Goal: Information Seeking & Learning: Learn about a topic

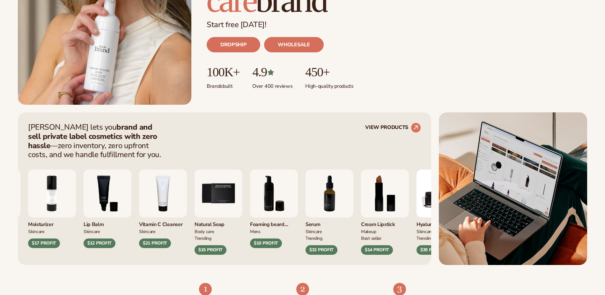
scroll to position [159, 0]
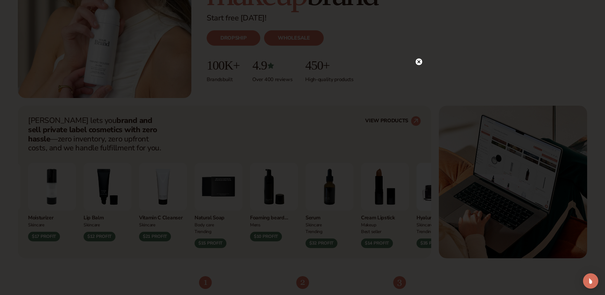
click at [420, 63] on circle at bounding box center [419, 61] width 7 height 7
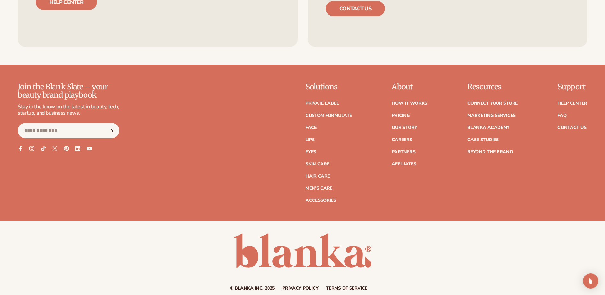
scroll to position [3024, 0]
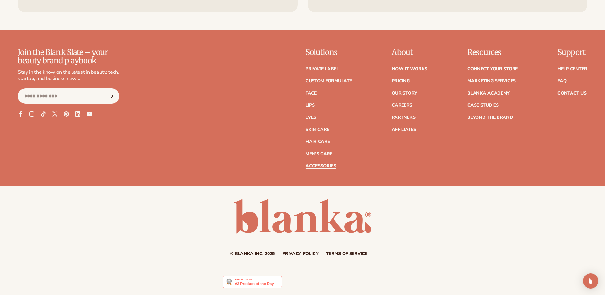
click at [322, 165] on link "Accessories" at bounding box center [321, 166] width 31 height 4
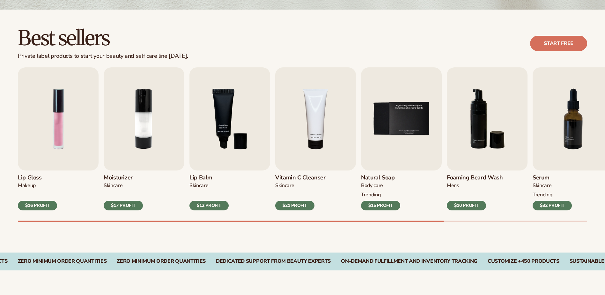
scroll to position [191, 0]
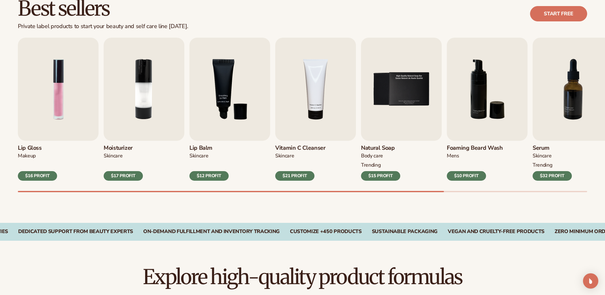
click at [201, 176] on div "$12 PROFIT" at bounding box center [208, 176] width 39 height 10
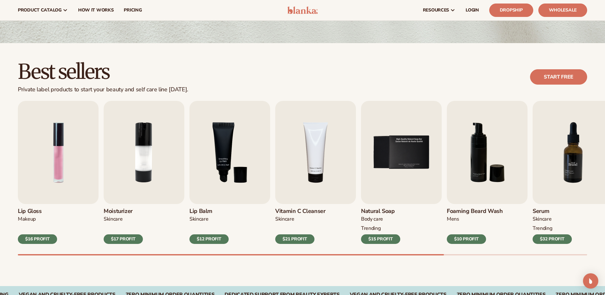
scroll to position [128, 0]
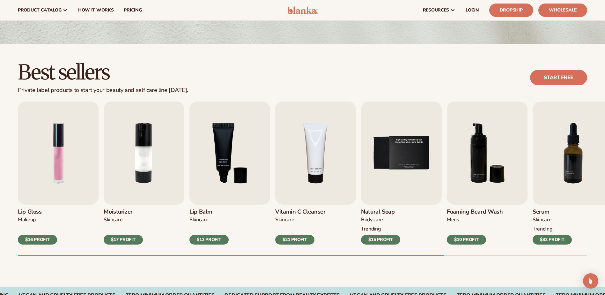
drag, startPoint x: 418, startPoint y: 254, endPoint x: 488, endPoint y: 257, distance: 69.9
click at [488, 257] on div "Best sellers Private label products to start your beauty and self care line tod…" at bounding box center [302, 165] width 605 height 243
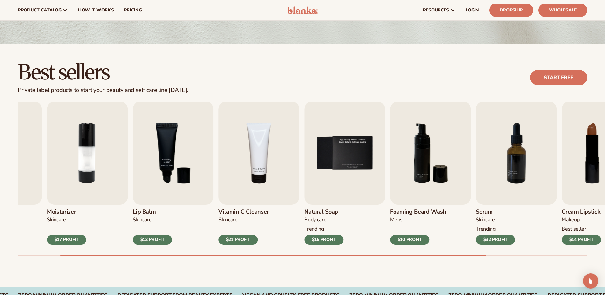
click at [486, 255] on div at bounding box center [273, 254] width 426 height 1
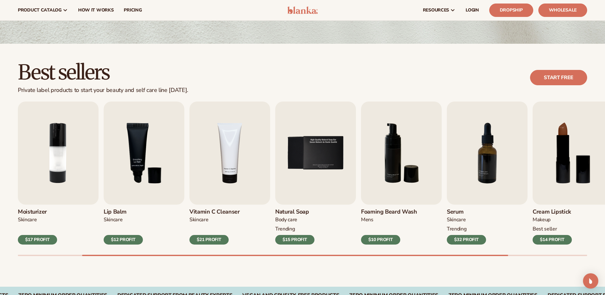
drag, startPoint x: 436, startPoint y: 256, endPoint x: 501, endPoint y: 254, distance: 64.8
click at [501, 254] on div "Best sellers Private label products to start your beauty and self care line tod…" at bounding box center [302, 165] width 605 height 243
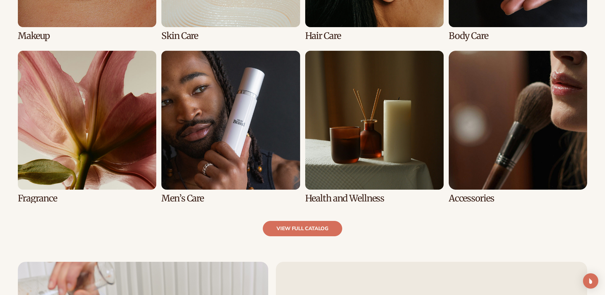
scroll to position [602, 0]
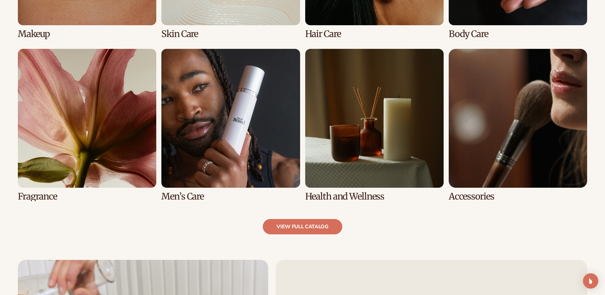
click at [296, 225] on link "view full catalog" at bounding box center [302, 226] width 79 height 15
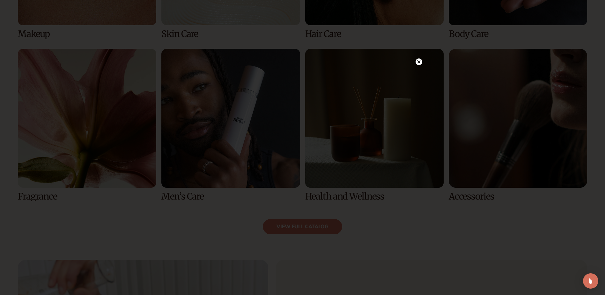
click at [421, 62] on circle at bounding box center [419, 61] width 7 height 7
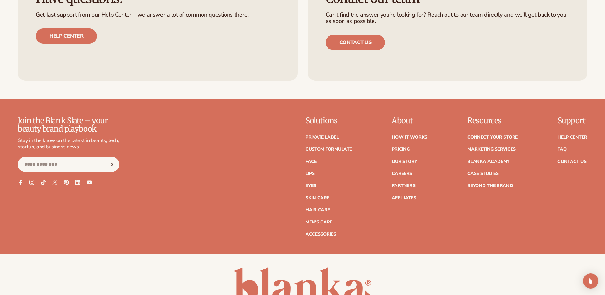
scroll to position [1304, 0]
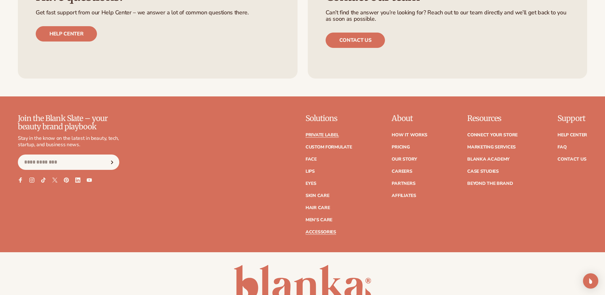
click at [321, 135] on link "Private label" at bounding box center [322, 135] width 33 height 4
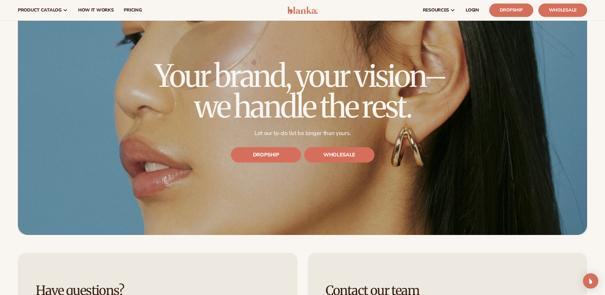
scroll to position [2137, 0]
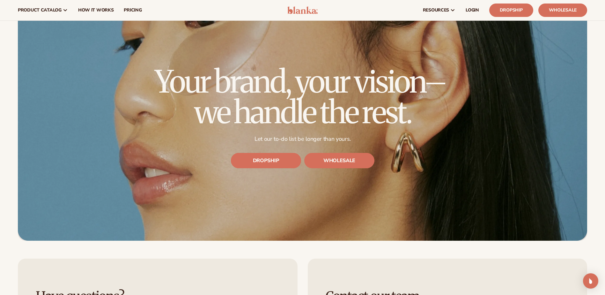
click at [269, 163] on link "DROPSHIP" at bounding box center [266, 160] width 70 height 15
click at [341, 160] on link "WHOLESALE" at bounding box center [339, 160] width 70 height 15
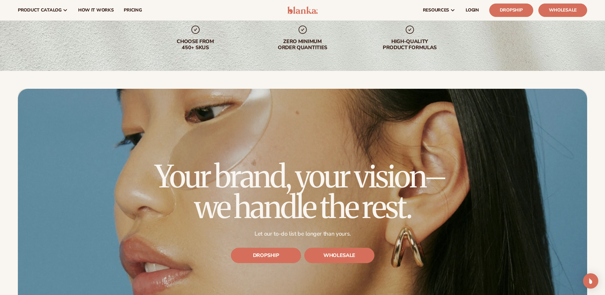
scroll to position [1977, 0]
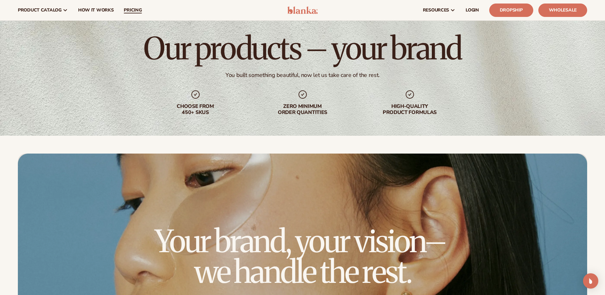
click at [131, 10] on span "pricing" at bounding box center [133, 10] width 18 height 5
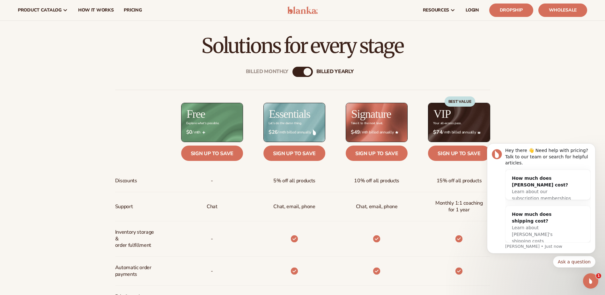
scroll to position [223, 0]
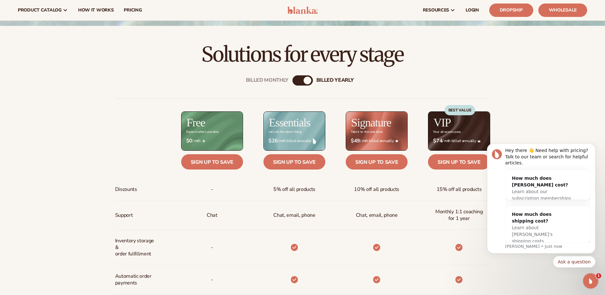
click at [298, 81] on div "Billed Monthly" at bounding box center [296, 81] width 8 height 8
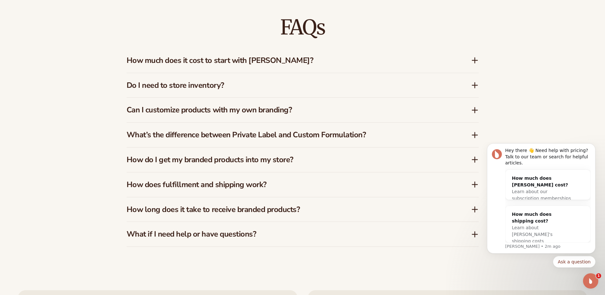
scroll to position [1116, 0]
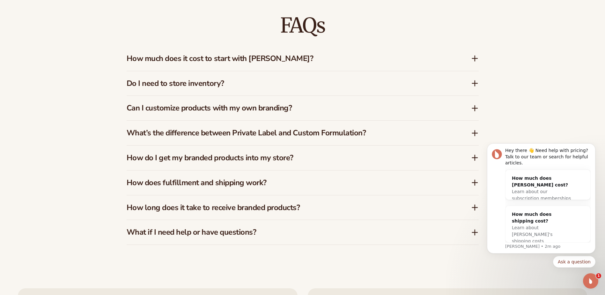
click at [475, 61] on icon at bounding box center [475, 58] width 0 height 5
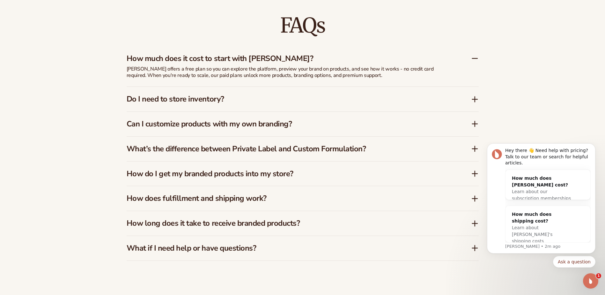
click at [476, 125] on icon at bounding box center [475, 124] width 8 height 8
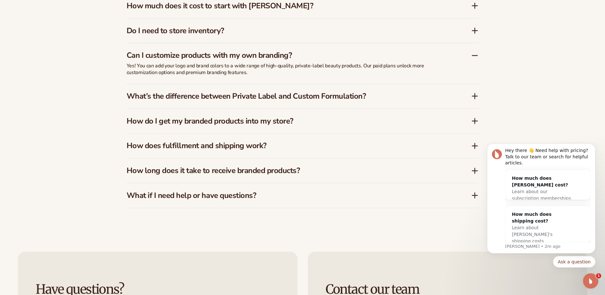
scroll to position [1180, 0]
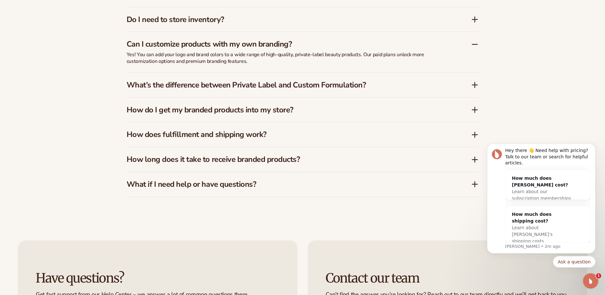
click at [474, 86] on icon at bounding box center [475, 85] width 8 height 8
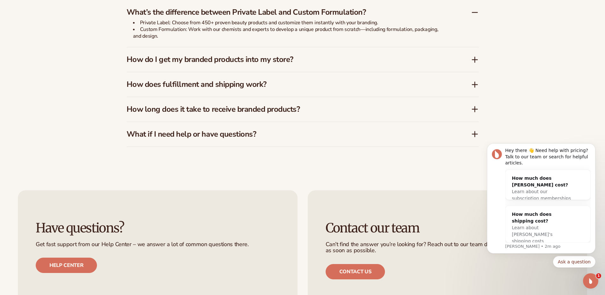
scroll to position [1244, 0]
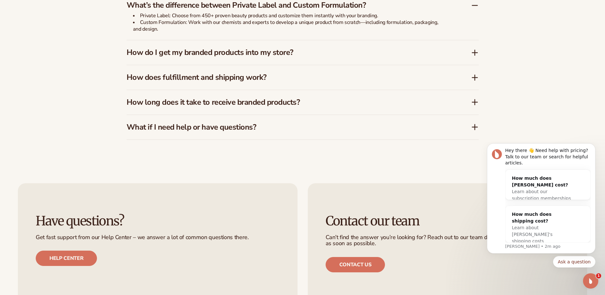
click at [476, 78] on icon at bounding box center [475, 78] width 8 height 8
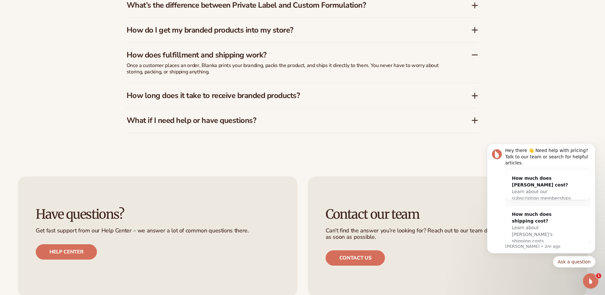
click at [475, 96] on icon at bounding box center [475, 96] width 8 height 8
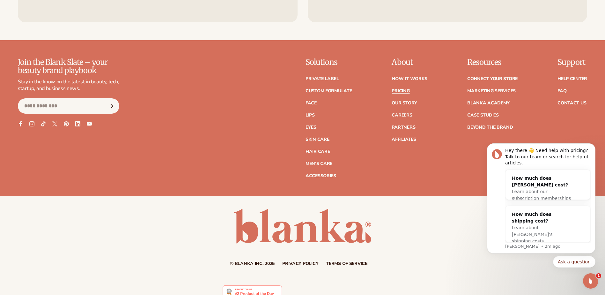
scroll to position [1521, 0]
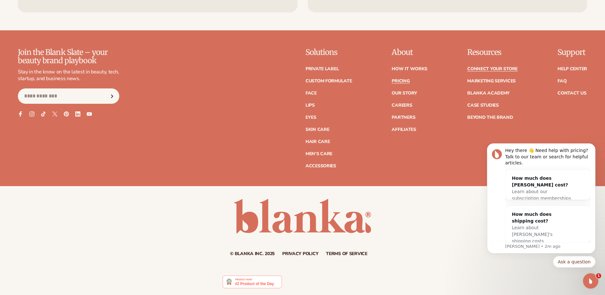
click at [483, 68] on link "Connect your store" at bounding box center [492, 69] width 50 height 4
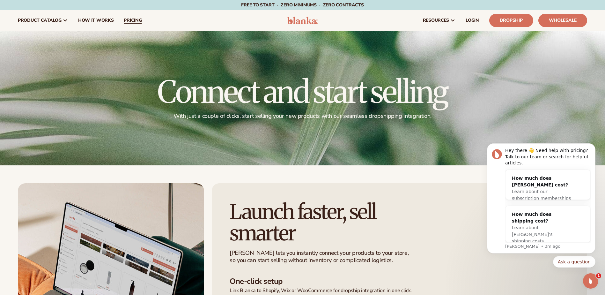
click at [134, 18] on span "pricing" at bounding box center [133, 20] width 18 height 5
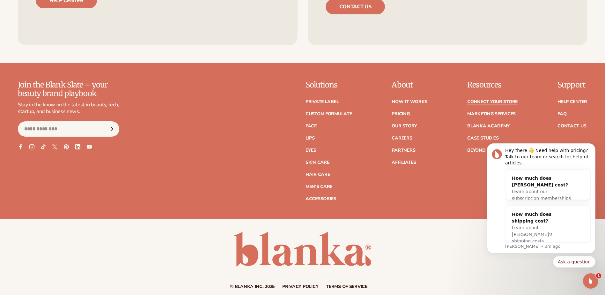
scroll to position [855, 0]
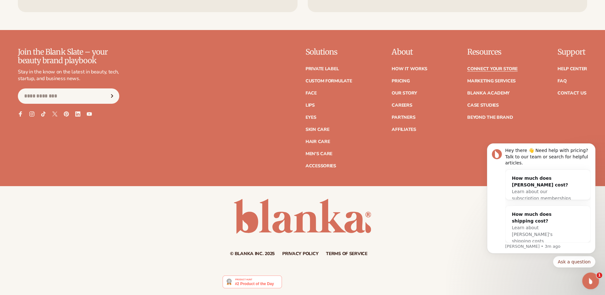
click at [591, 274] on div "Open Intercom Messenger" at bounding box center [589, 279] width 21 height 21
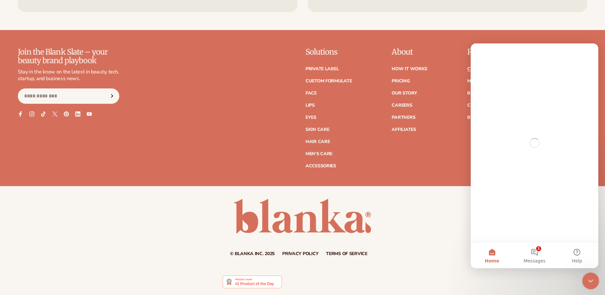
scroll to position [0, 0]
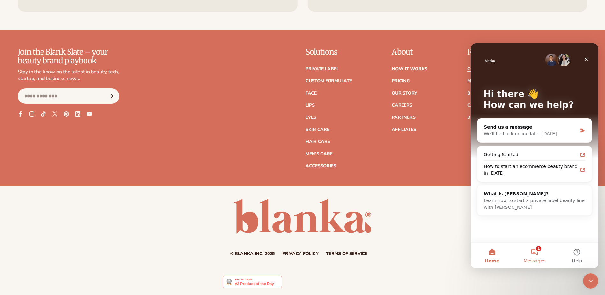
click at [535, 251] on button "1 Messages" at bounding box center [534, 255] width 42 height 26
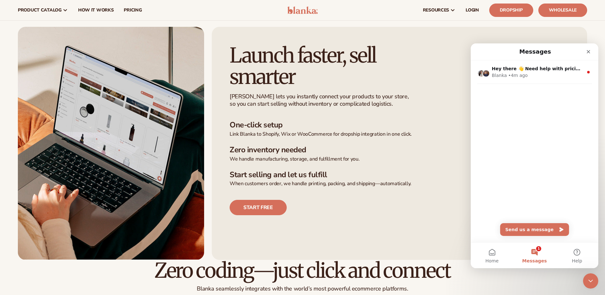
scroll to position [154, 0]
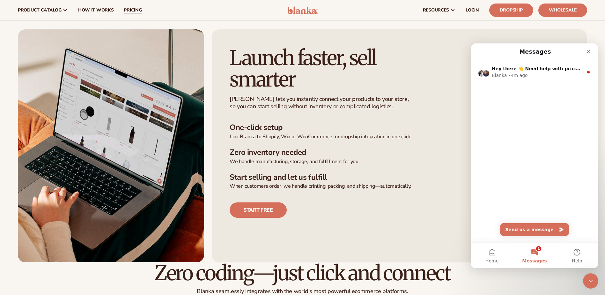
click at [127, 10] on span "pricing" at bounding box center [133, 10] width 18 height 5
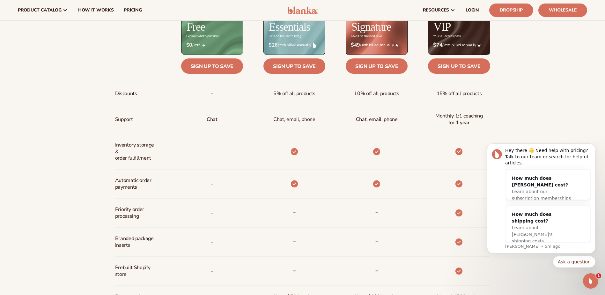
scroll to position [287, 0]
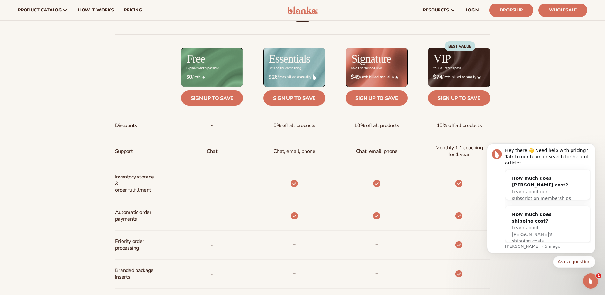
click at [517, 10] on link "Dropship" at bounding box center [511, 10] width 44 height 13
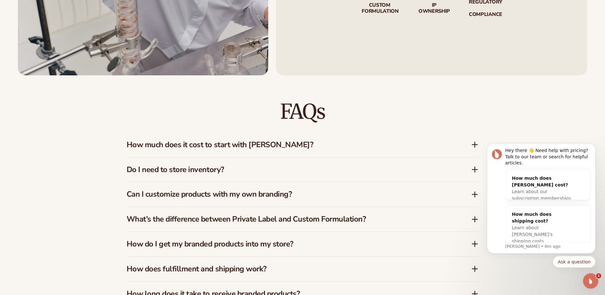
scroll to position [1052, 0]
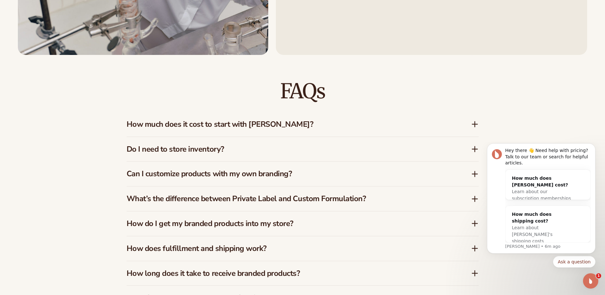
click at [475, 123] on icon at bounding box center [475, 124] width 0 height 5
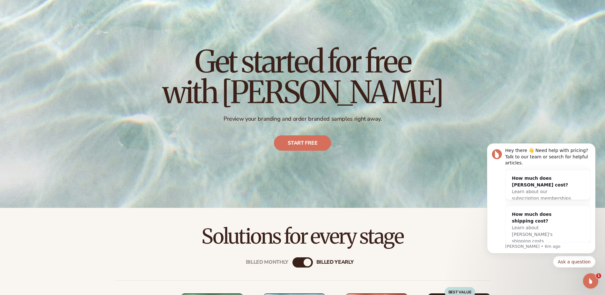
scroll to position [0, 0]
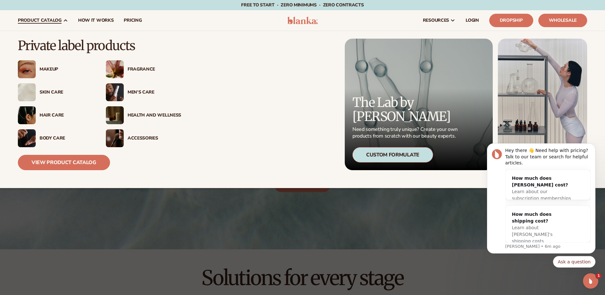
click at [139, 92] on div "Men’s Care" at bounding box center [155, 92] width 54 height 5
click at [151, 92] on div "Men’s Care" at bounding box center [155, 92] width 54 height 5
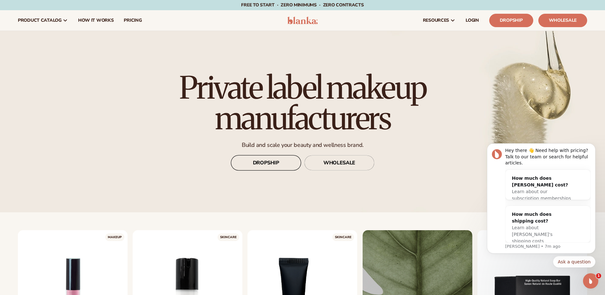
click at [279, 162] on link "DROPSHIP" at bounding box center [266, 162] width 70 height 15
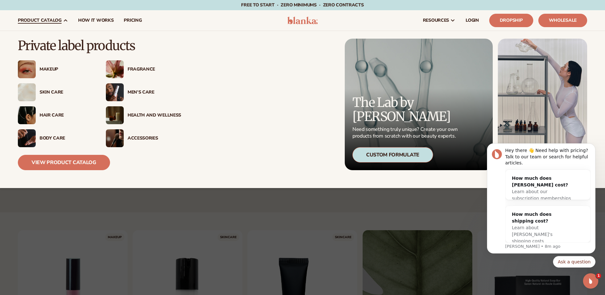
click at [155, 114] on div "Health And Wellness" at bounding box center [155, 115] width 54 height 5
click at [73, 160] on link "View Product Catalog" at bounding box center [64, 162] width 92 height 15
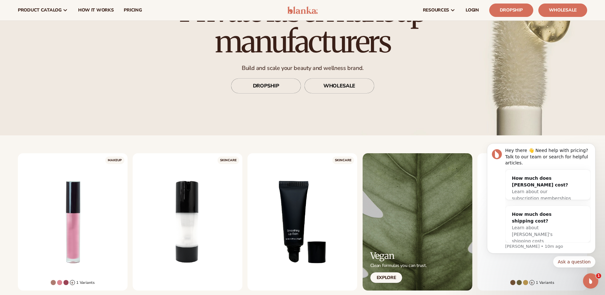
scroll to position [15, 0]
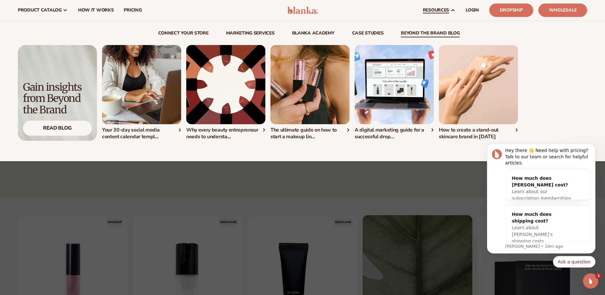
click at [392, 77] on img "4 / 5" at bounding box center [394, 84] width 79 height 79
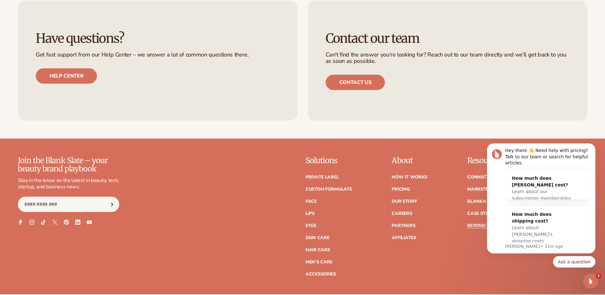
scroll to position [1913, 0]
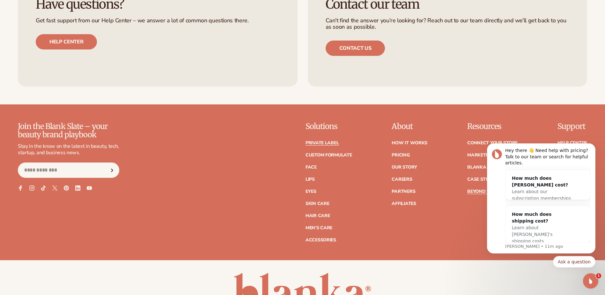
click at [322, 145] on link "Private label" at bounding box center [322, 143] width 33 height 4
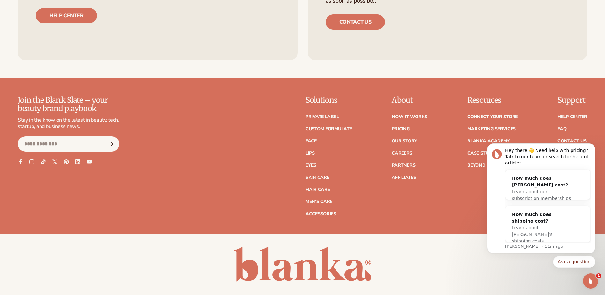
scroll to position [1977, 0]
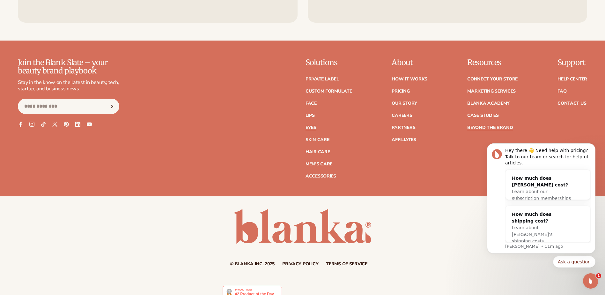
click at [308, 130] on link "Eyes" at bounding box center [311, 127] width 11 height 4
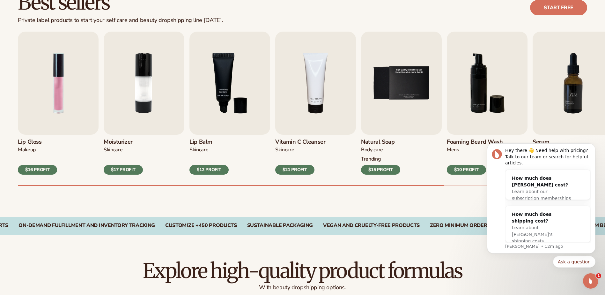
scroll to position [199, 0]
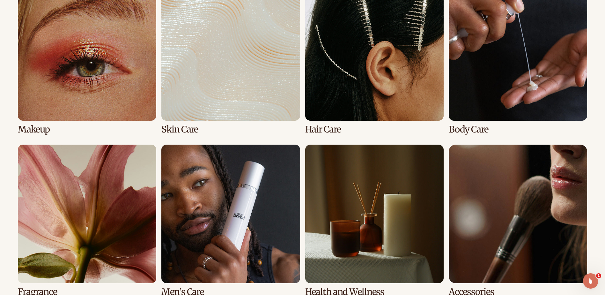
scroll to position [518, 0]
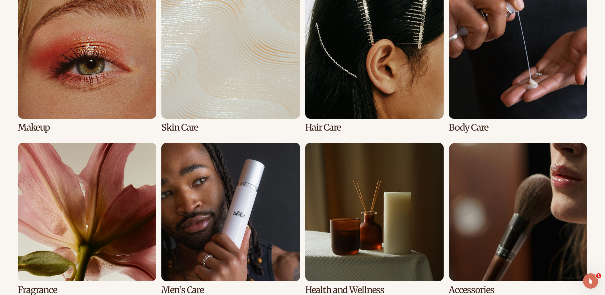
click at [332, 129] on link "3 / 8" at bounding box center [374, 56] width 138 height 152
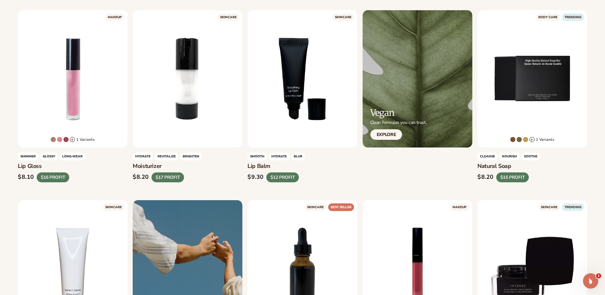
scroll to position [475, 0]
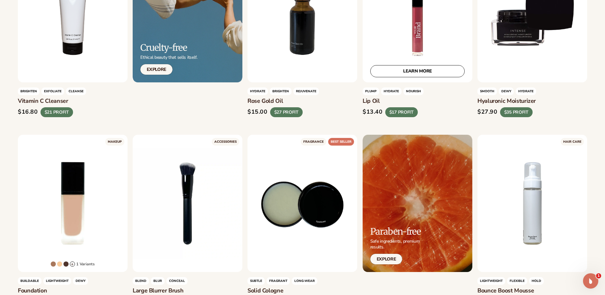
click at [421, 40] on div "LEARN MORE" at bounding box center [418, 13] width 110 height 137
click at [421, 72] on link "LEARN MORE" at bounding box center [417, 71] width 94 height 12
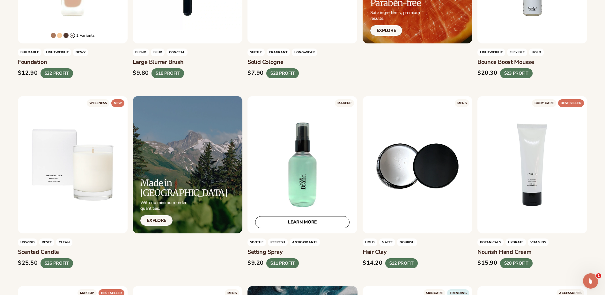
scroll to position [762, 0]
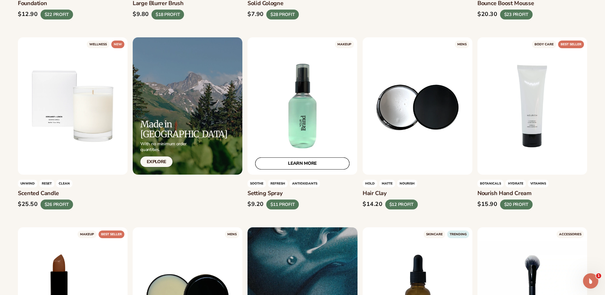
click at [301, 165] on link "LEARN MORE" at bounding box center [302, 163] width 94 height 12
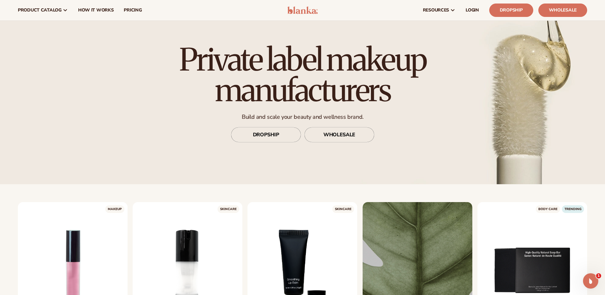
scroll to position [0, 0]
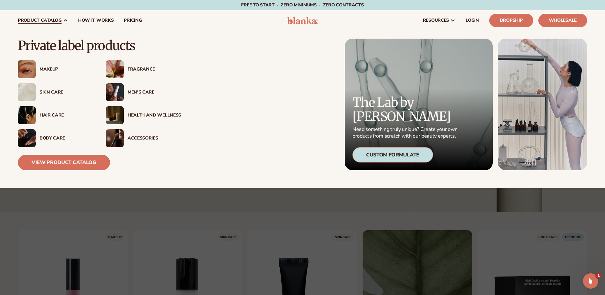
click at [134, 114] on div "Health And Wellness" at bounding box center [155, 115] width 54 height 5
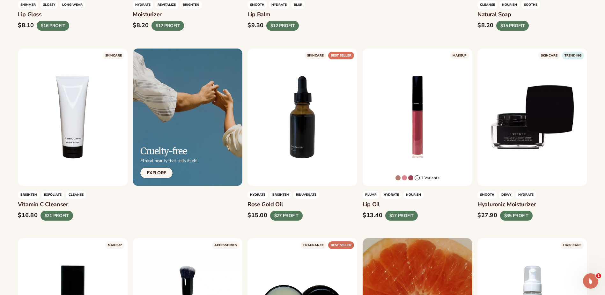
scroll to position [415, 0]
